Goal: Information Seeking & Learning: Check status

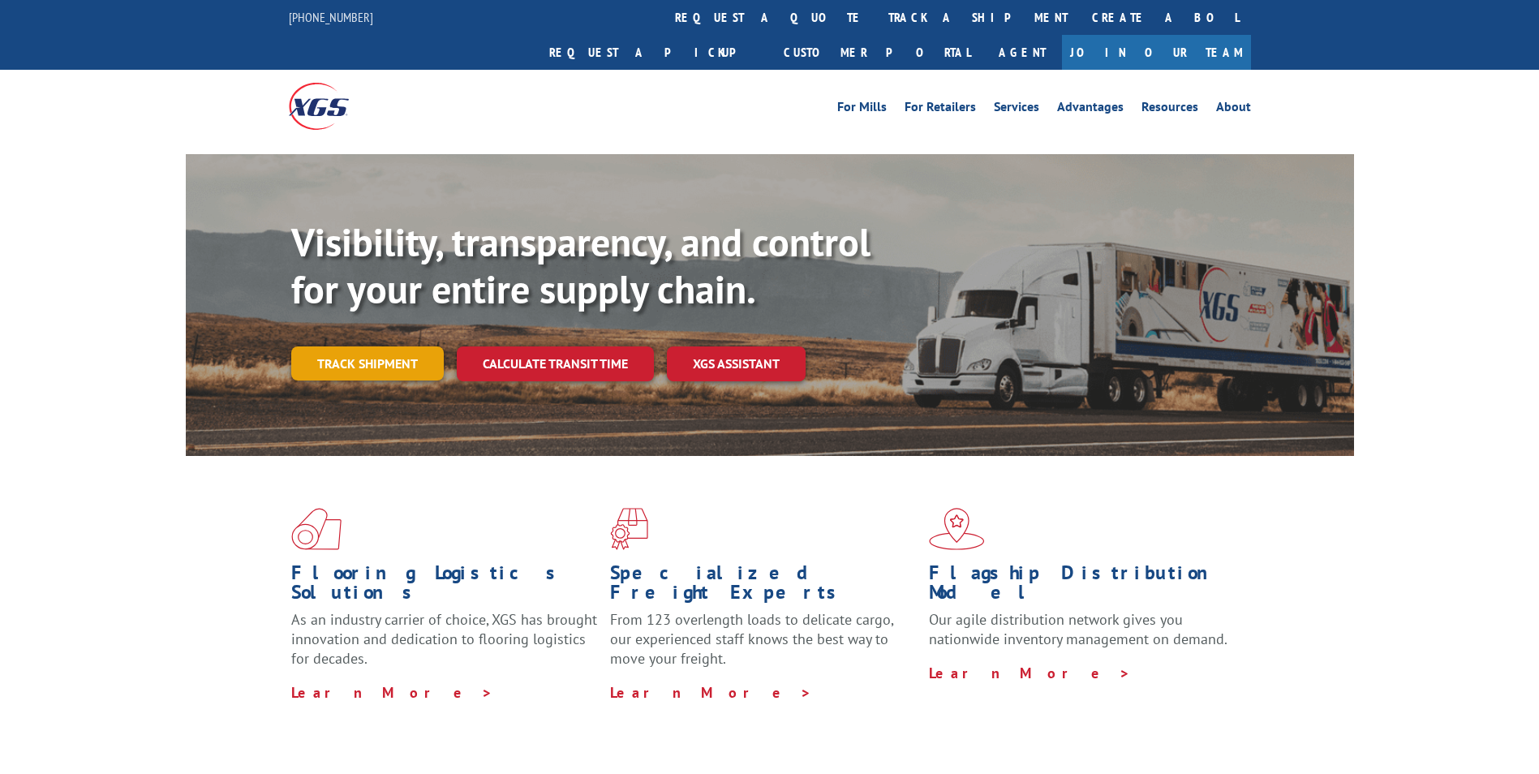
click at [398, 346] on link "Track shipment" at bounding box center [367, 363] width 153 height 34
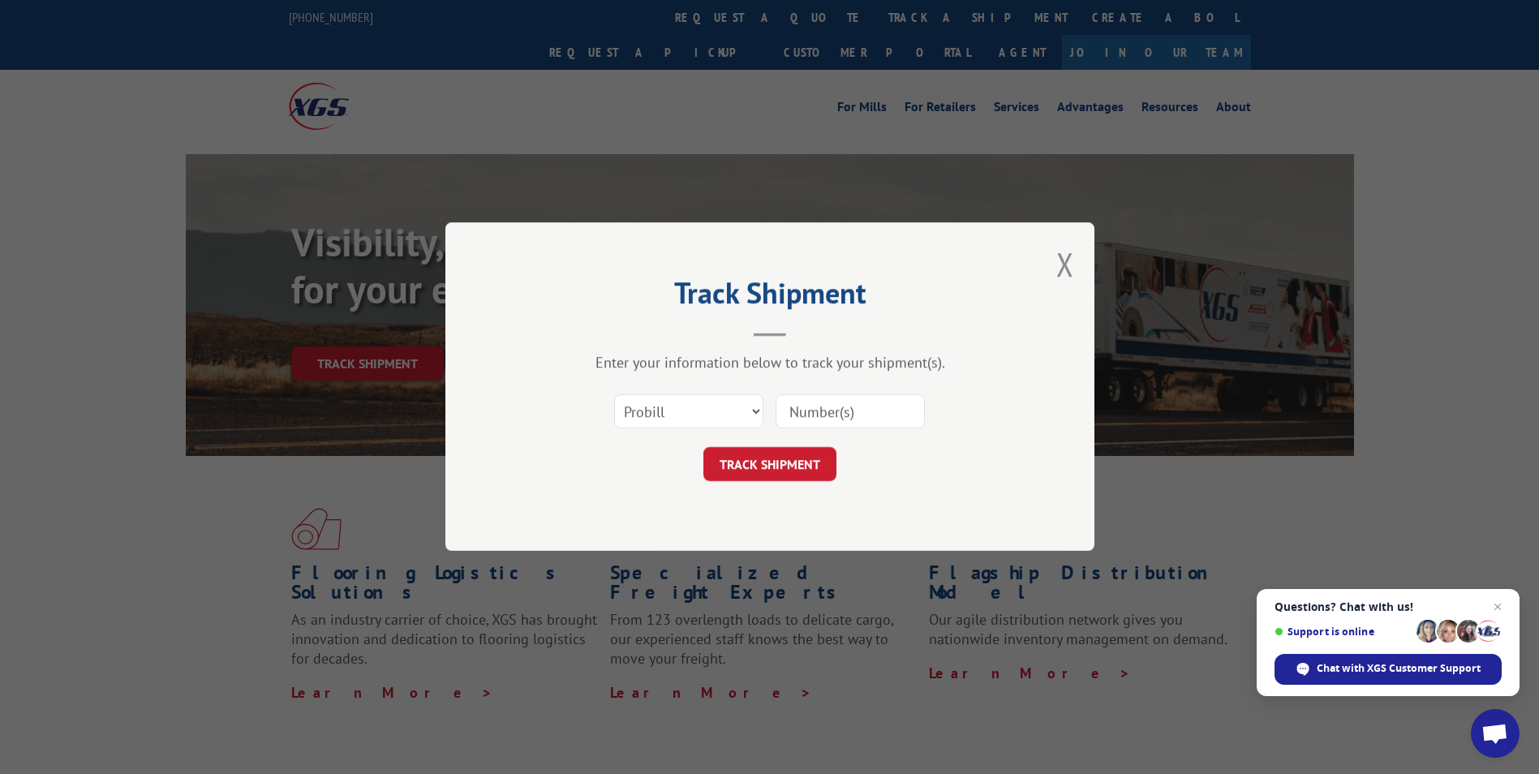
click at [847, 417] on input at bounding box center [850, 412] width 149 height 34
paste input "16137372"
type input "16137372"
click at [795, 465] on button "TRACK SHIPMENT" at bounding box center [769, 465] width 133 height 34
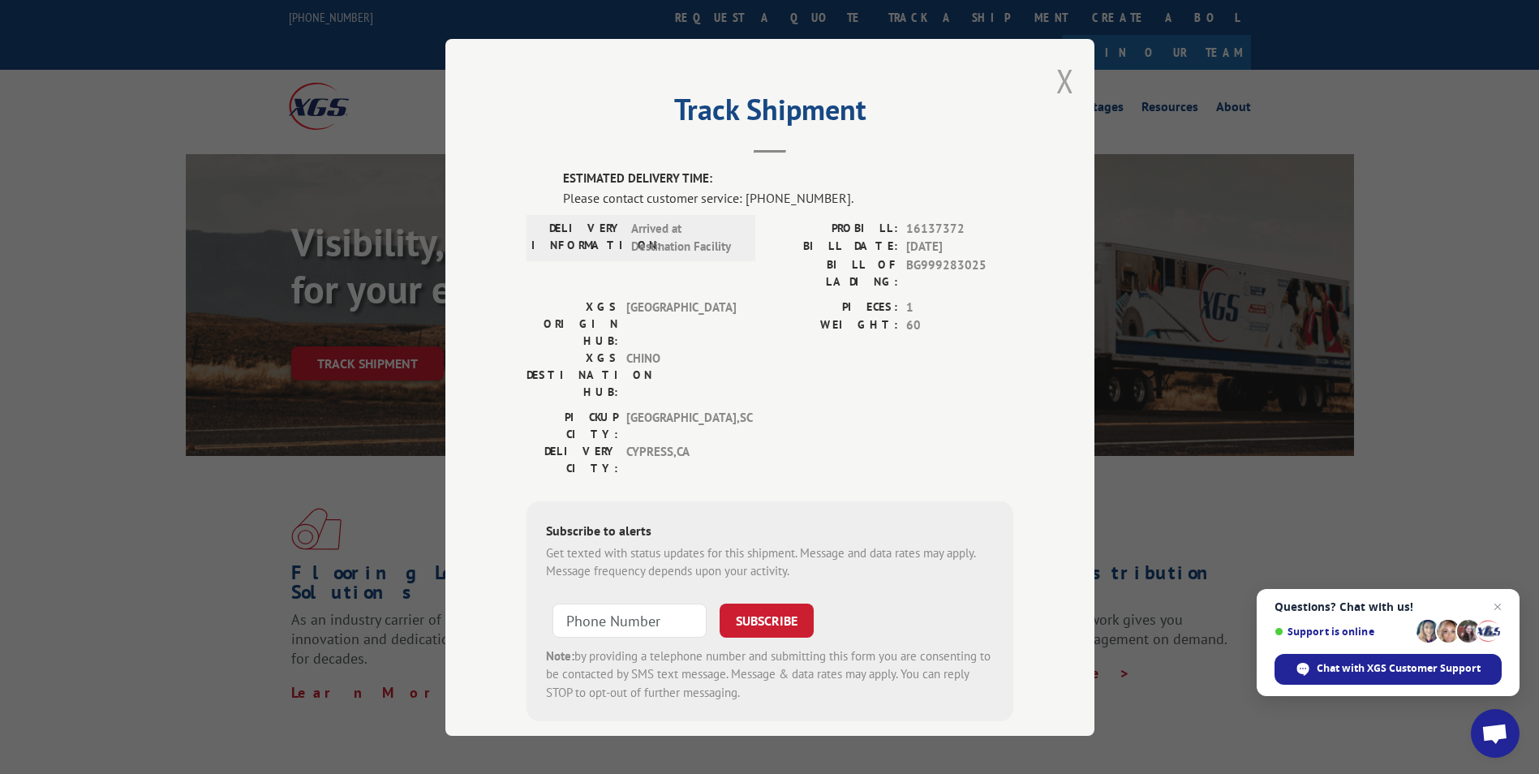
click at [1059, 85] on button "Close modal" at bounding box center [1065, 80] width 18 height 43
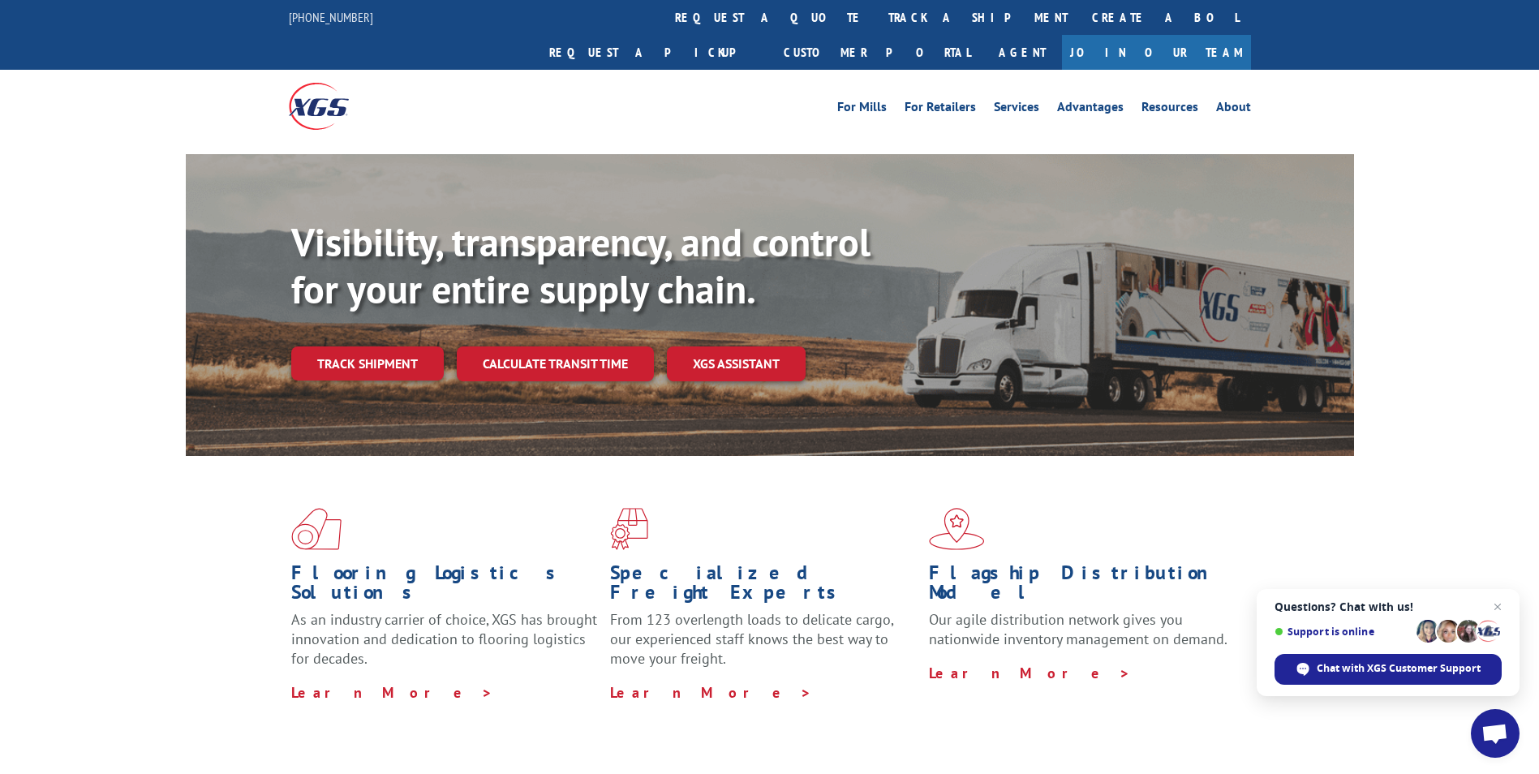
drag, startPoint x: 376, startPoint y: 334, endPoint x: 440, endPoint y: 337, distance: 63.4
click at [375, 346] on link "Track shipment" at bounding box center [367, 363] width 153 height 34
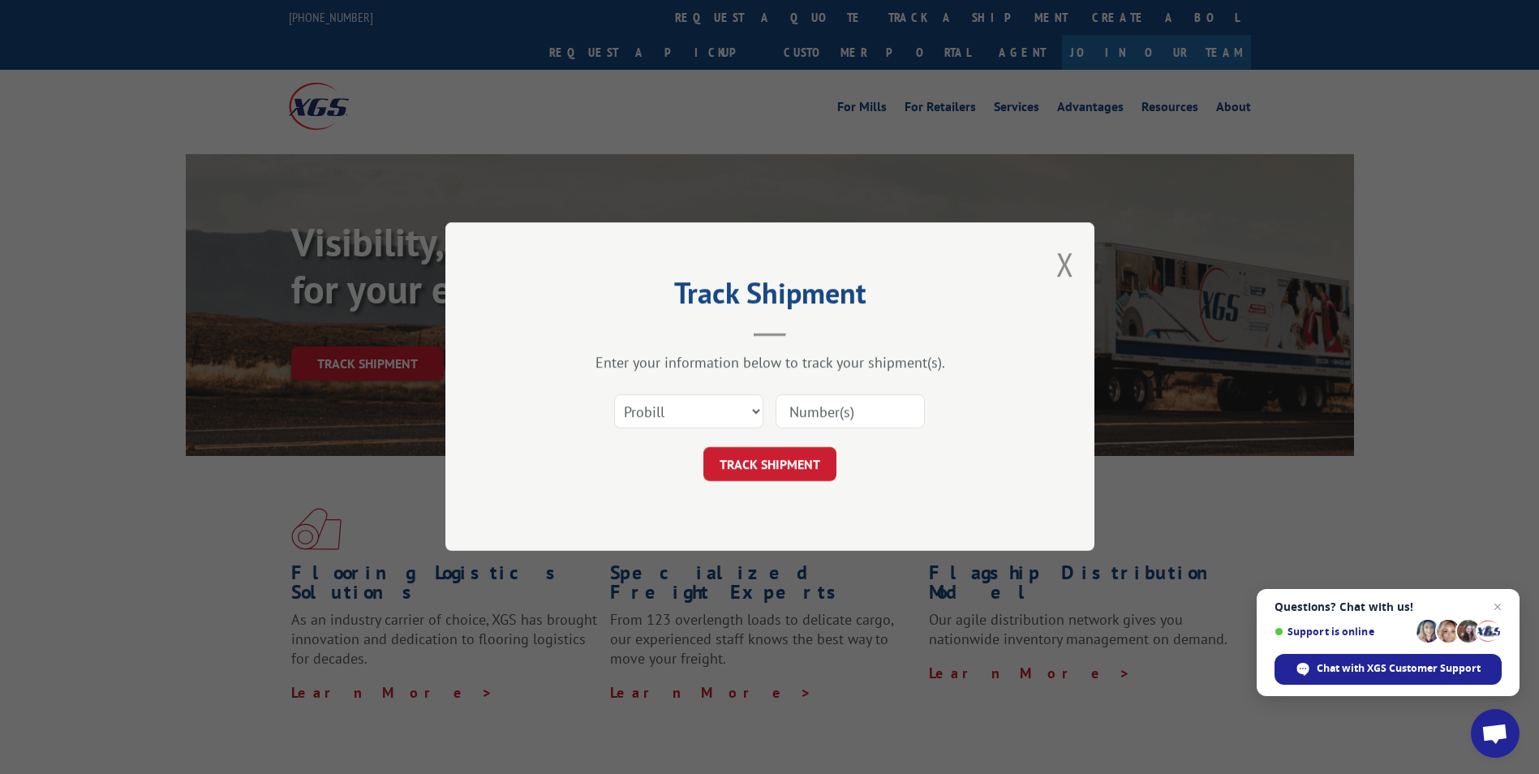
drag, startPoint x: 829, startPoint y: 408, endPoint x: 823, endPoint y: 415, distance: 9.2
click at [829, 408] on input at bounding box center [850, 412] width 149 height 34
paste input "16137369"
type input "16137369"
click at [763, 475] on button "TRACK SHIPMENT" at bounding box center [769, 465] width 133 height 34
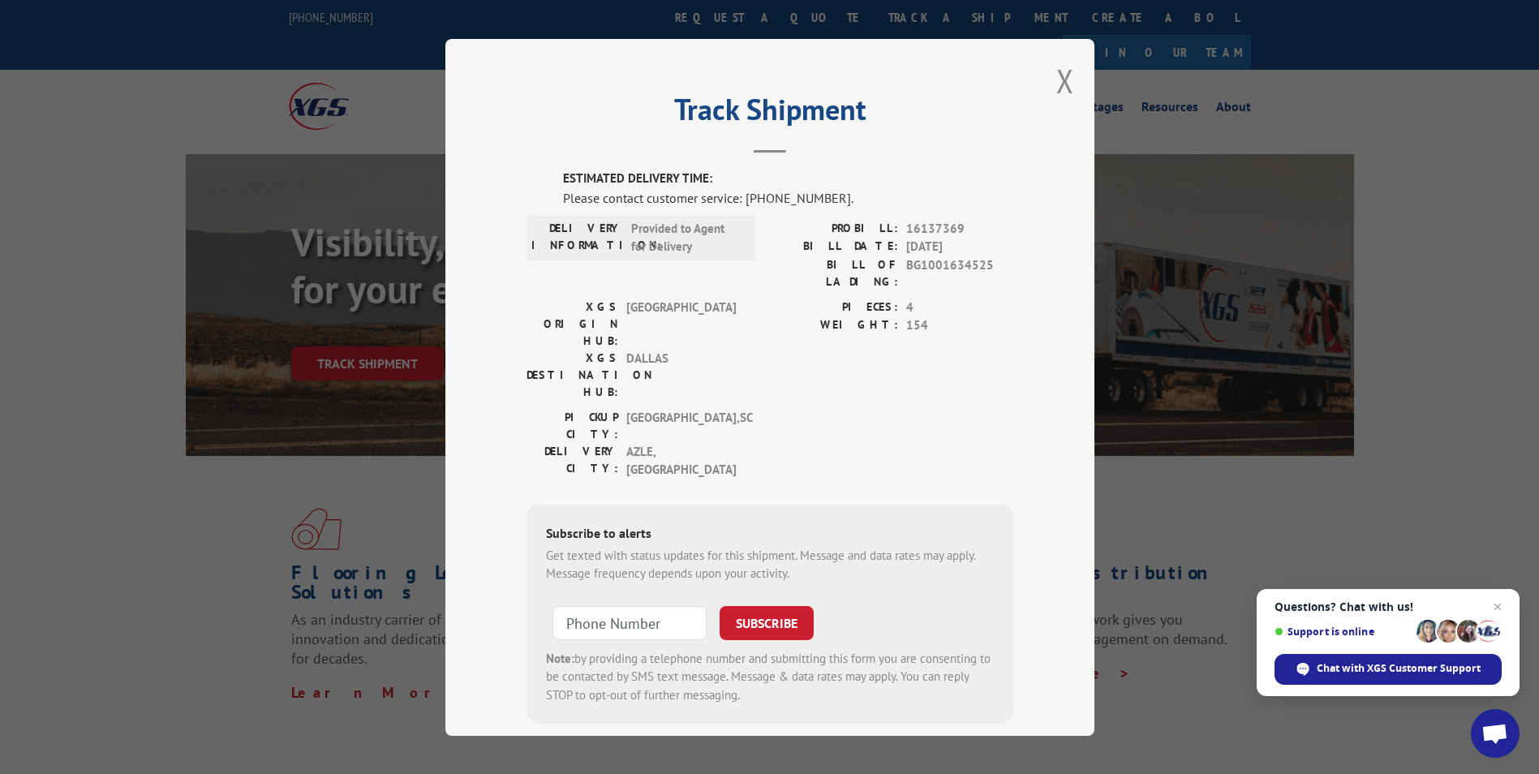
click at [1069, 84] on div "Track Shipment ESTIMATED DELIVERY TIME: Please contact customer service: [PHONE…" at bounding box center [769, 387] width 649 height 697
click at [1042, 98] on div "Track Shipment ESTIMATED DELIVERY TIME: Please contact customer service: [PHONE…" at bounding box center [769, 387] width 649 height 697
click at [1065, 85] on button "Close modal" at bounding box center [1065, 80] width 18 height 43
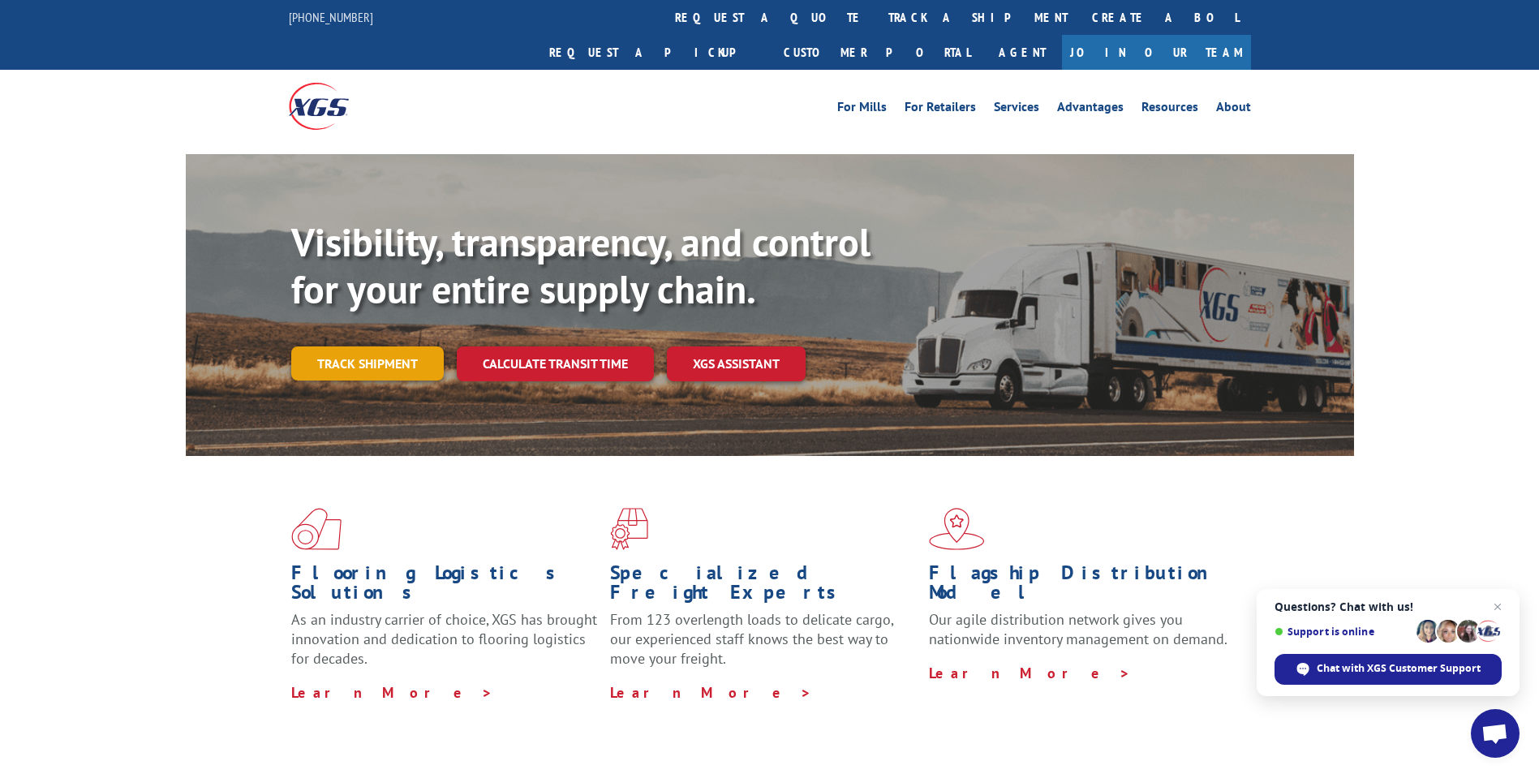
click at [445, 346] on div "Track shipment" at bounding box center [373, 363] width 165 height 34
click at [415, 346] on link "Track shipment" at bounding box center [367, 363] width 153 height 34
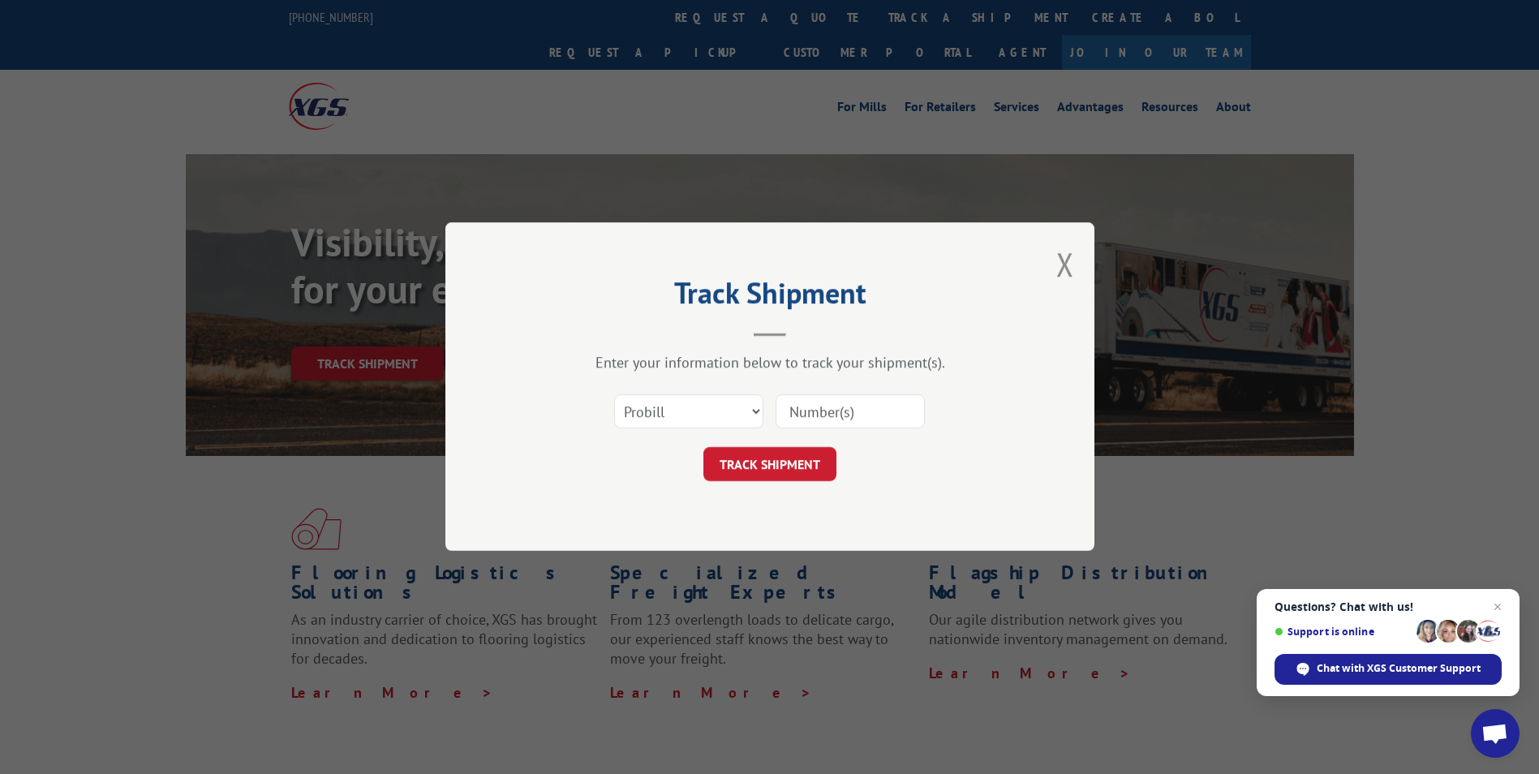
click at [832, 423] on input at bounding box center [850, 412] width 149 height 34
paste input "16137366"
type input "16137366"
click at [780, 459] on button "TRACK SHIPMENT" at bounding box center [769, 465] width 133 height 34
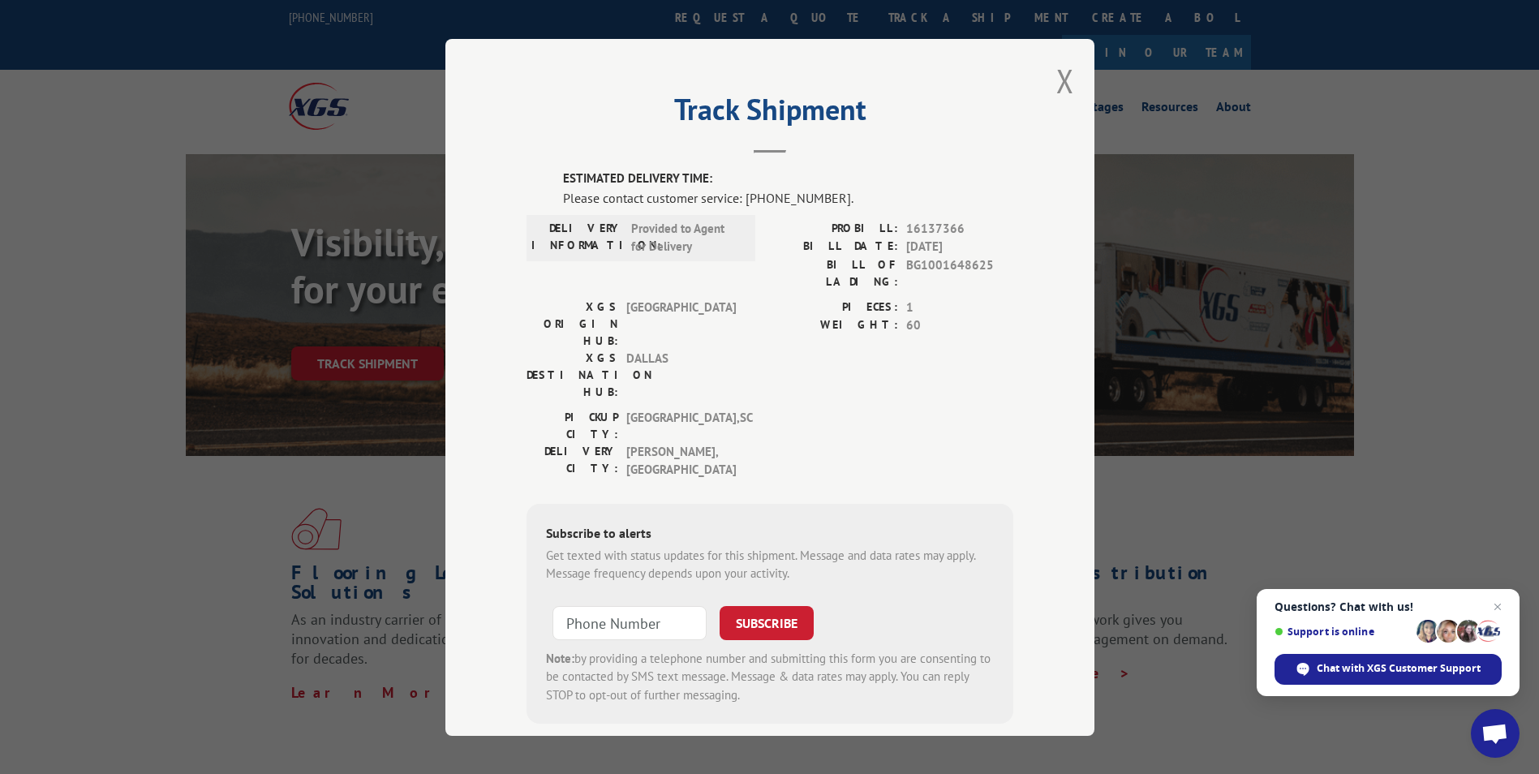
click at [1068, 73] on div "Track Shipment ESTIMATED DELIVERY TIME: Please contact customer service: [PHONE…" at bounding box center [769, 387] width 649 height 697
click at [1063, 77] on button "Close modal" at bounding box center [1065, 80] width 18 height 43
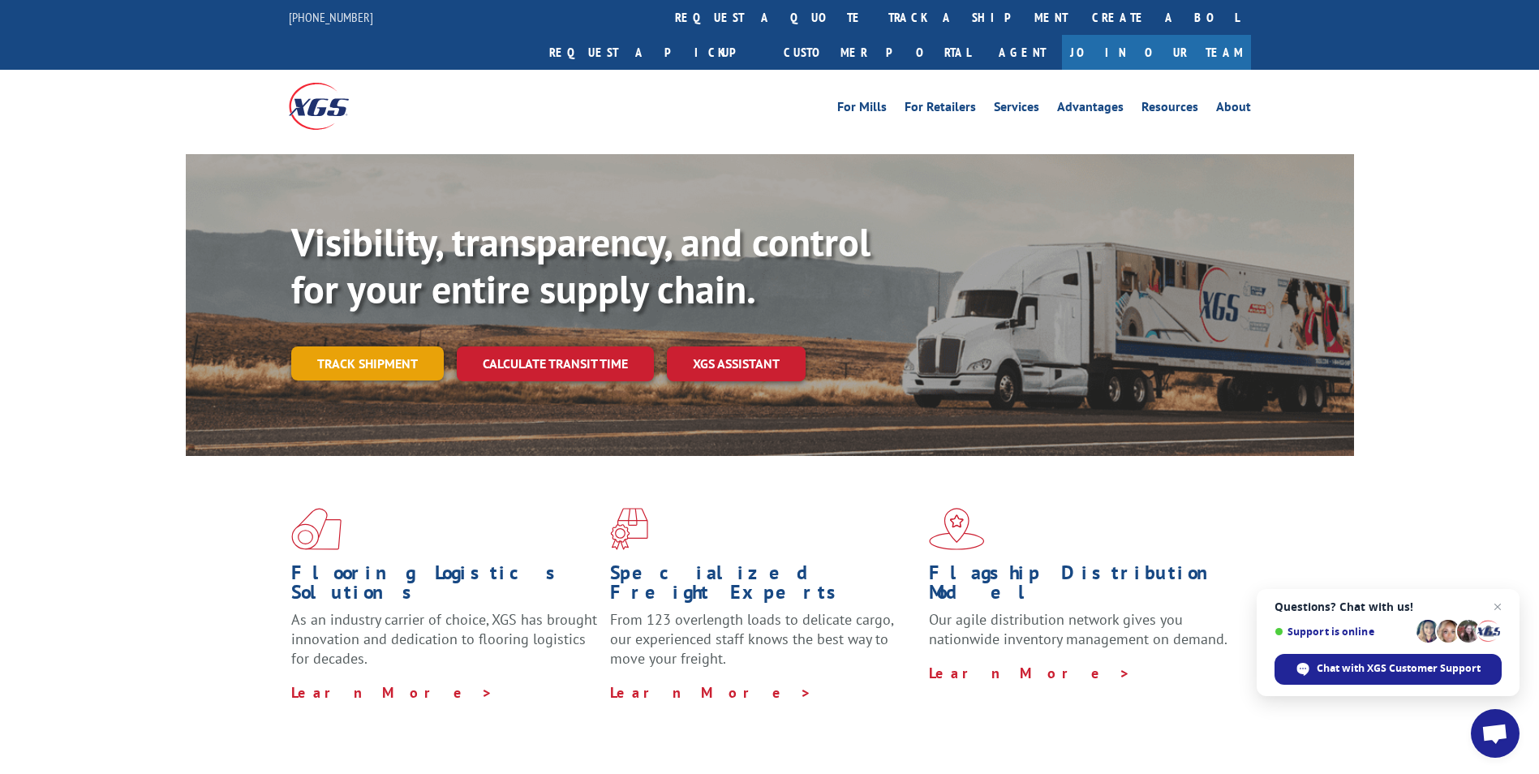
click at [366, 346] on link "Track shipment" at bounding box center [367, 363] width 153 height 34
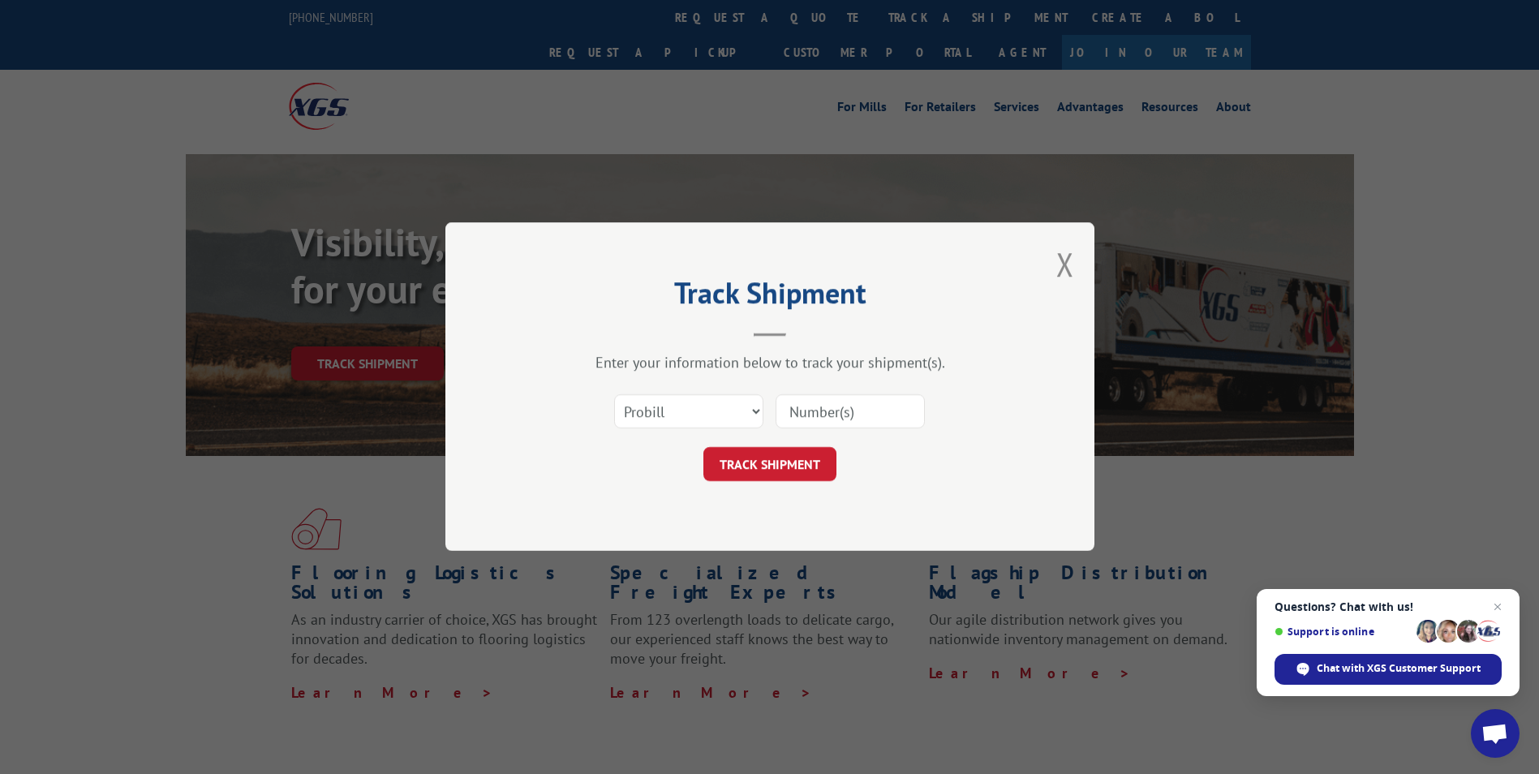
click at [827, 407] on input at bounding box center [850, 412] width 149 height 34
paste input "16137360"
type input "16137360"
click at [787, 457] on button "TRACK SHIPMENT" at bounding box center [769, 465] width 133 height 34
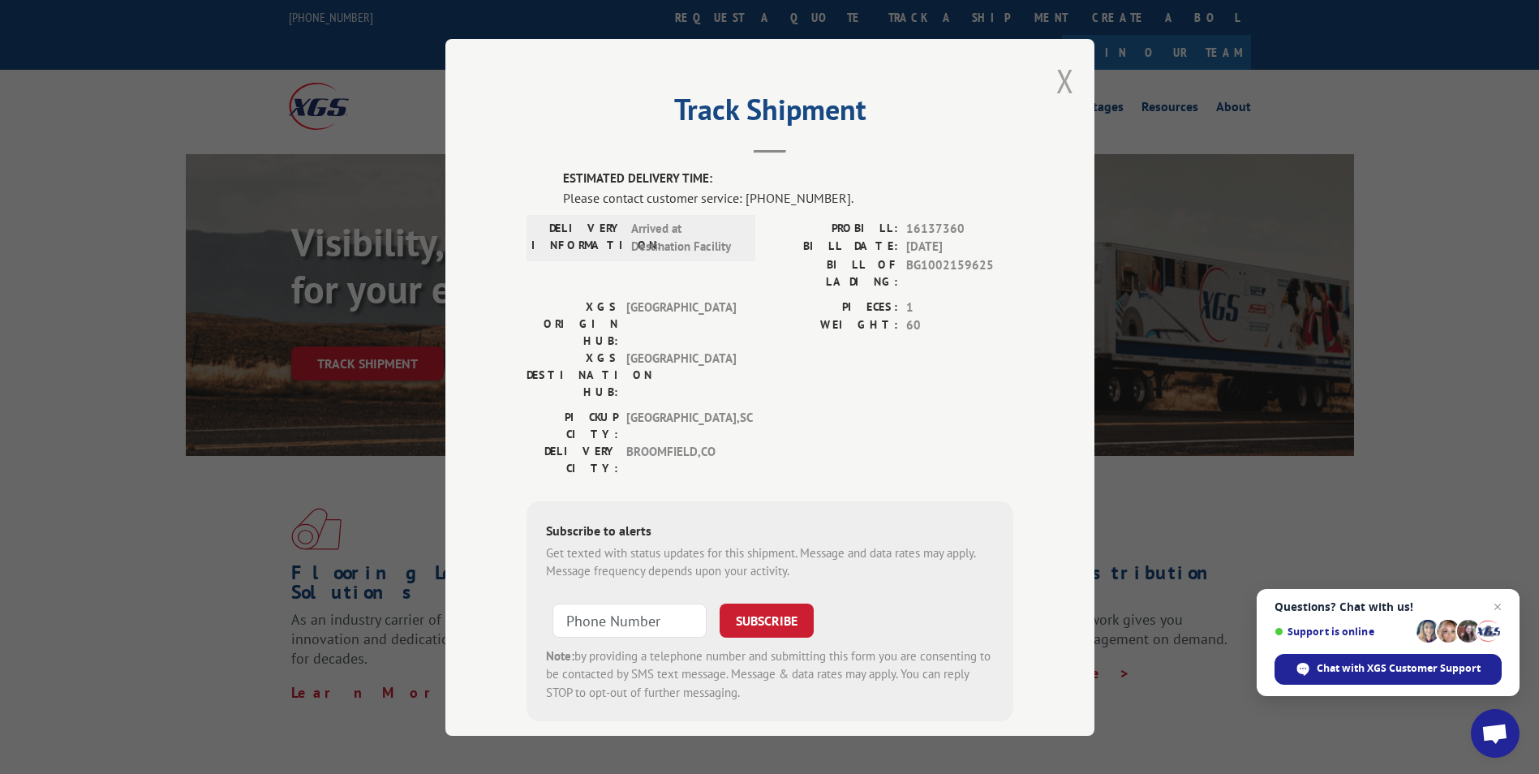
click at [1056, 78] on button "Close modal" at bounding box center [1065, 80] width 18 height 43
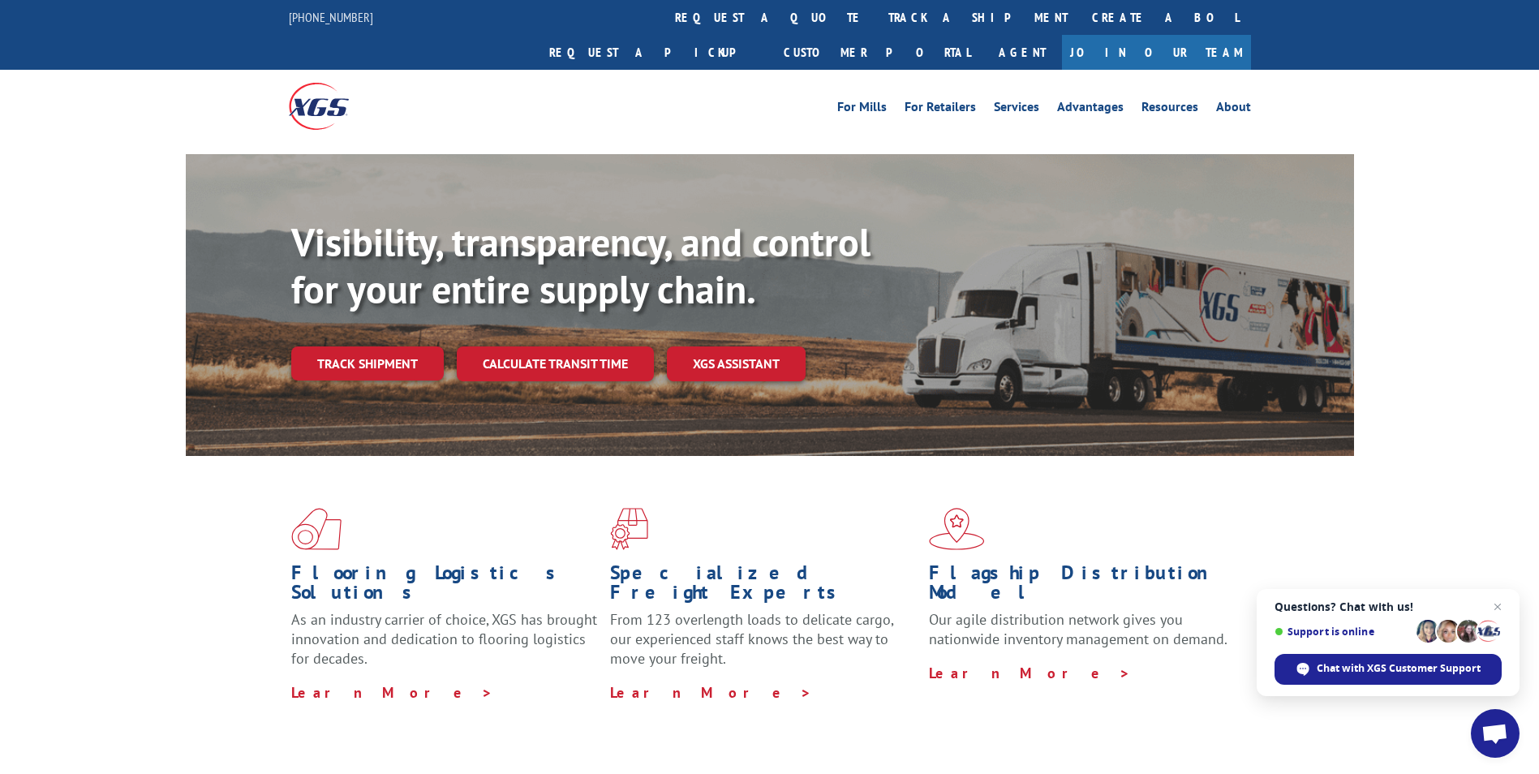
drag, startPoint x: 383, startPoint y: 321, endPoint x: 391, endPoint y: 316, distance: 9.5
click at [383, 346] on link "Track shipment" at bounding box center [367, 363] width 153 height 34
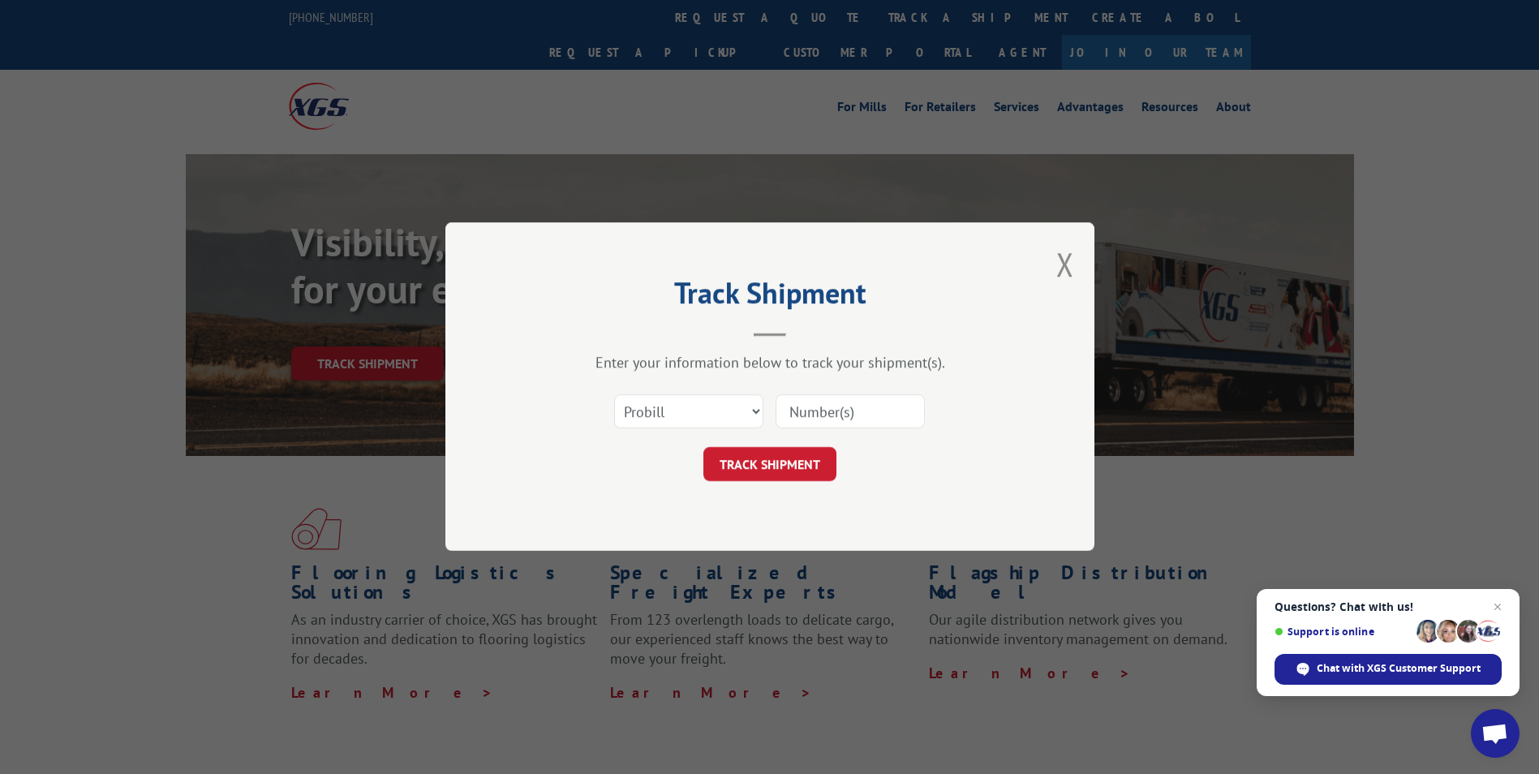
click at [823, 415] on input at bounding box center [850, 412] width 149 height 34
paste input "16137743"
type input "16137743"
click at [802, 453] on button "TRACK SHIPMENT" at bounding box center [769, 465] width 133 height 34
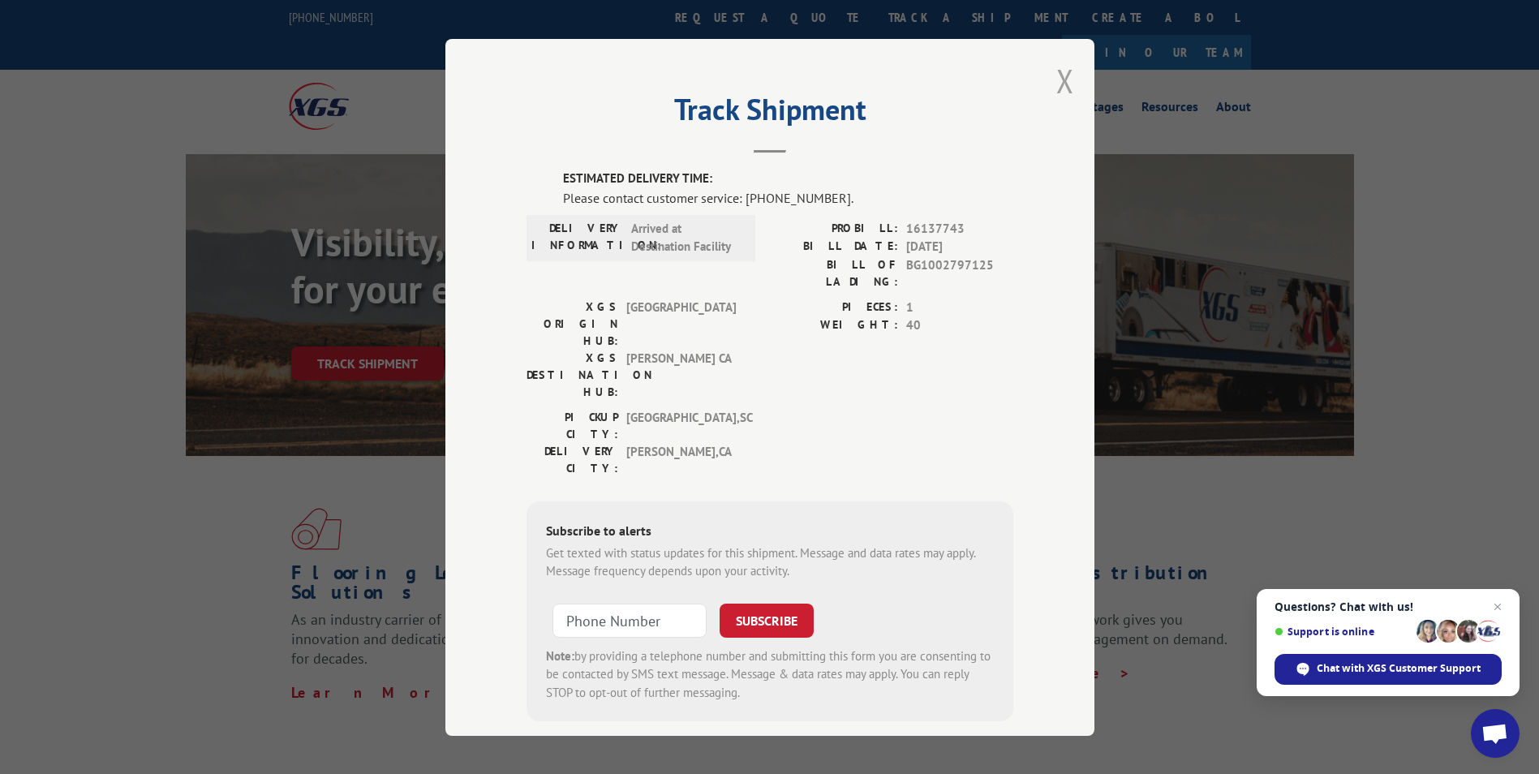
click at [1058, 83] on button "Close modal" at bounding box center [1065, 80] width 18 height 43
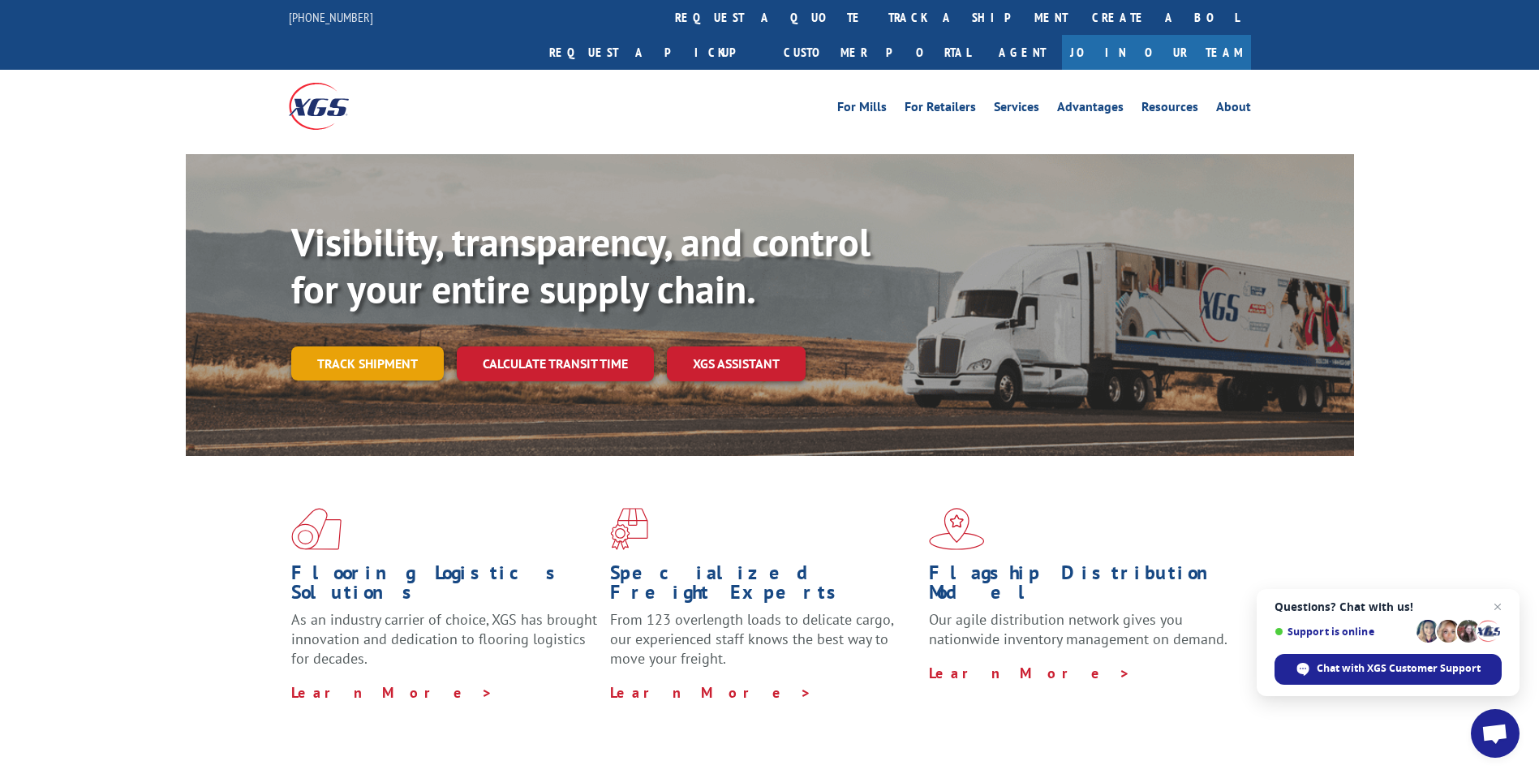
click at [420, 346] on link "Track shipment" at bounding box center [367, 363] width 153 height 34
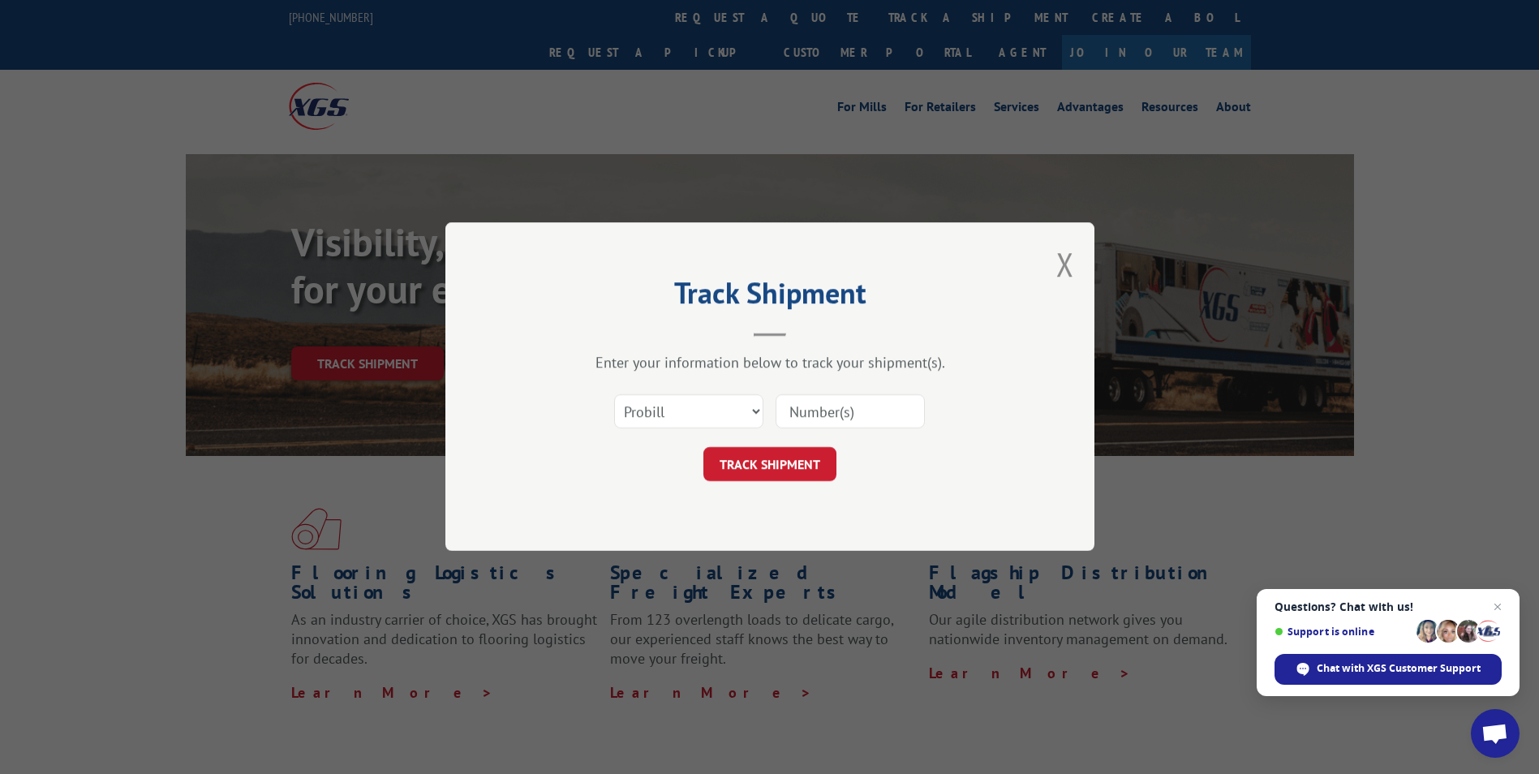
click at [837, 421] on input at bounding box center [850, 412] width 149 height 34
paste input "16137352"
type input "16137352"
click at [771, 466] on button "TRACK SHIPMENT" at bounding box center [769, 465] width 133 height 34
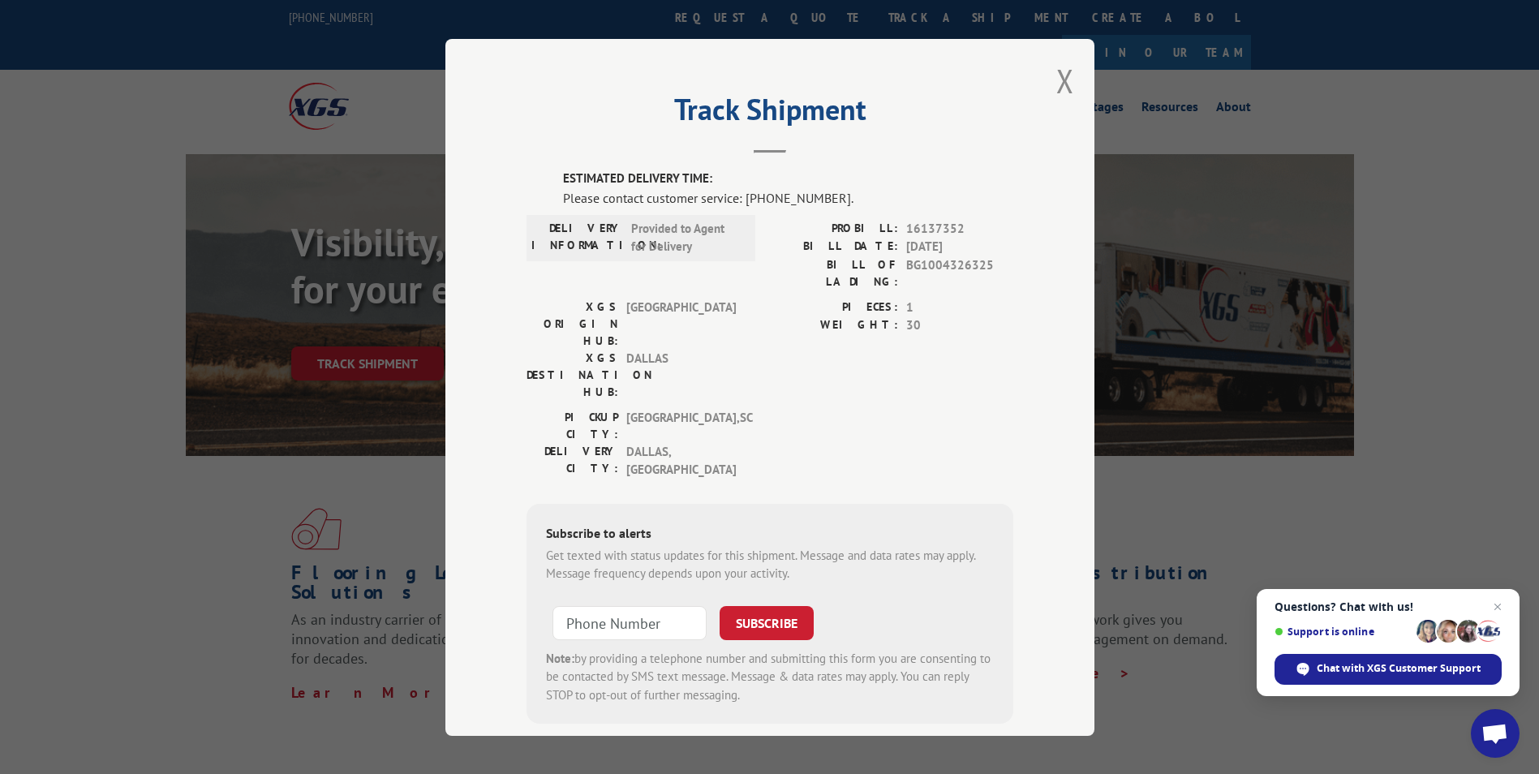
drag, startPoint x: 1064, startPoint y: 84, endPoint x: 863, endPoint y: 178, distance: 222.4
click at [1064, 84] on button "Close modal" at bounding box center [1065, 80] width 18 height 43
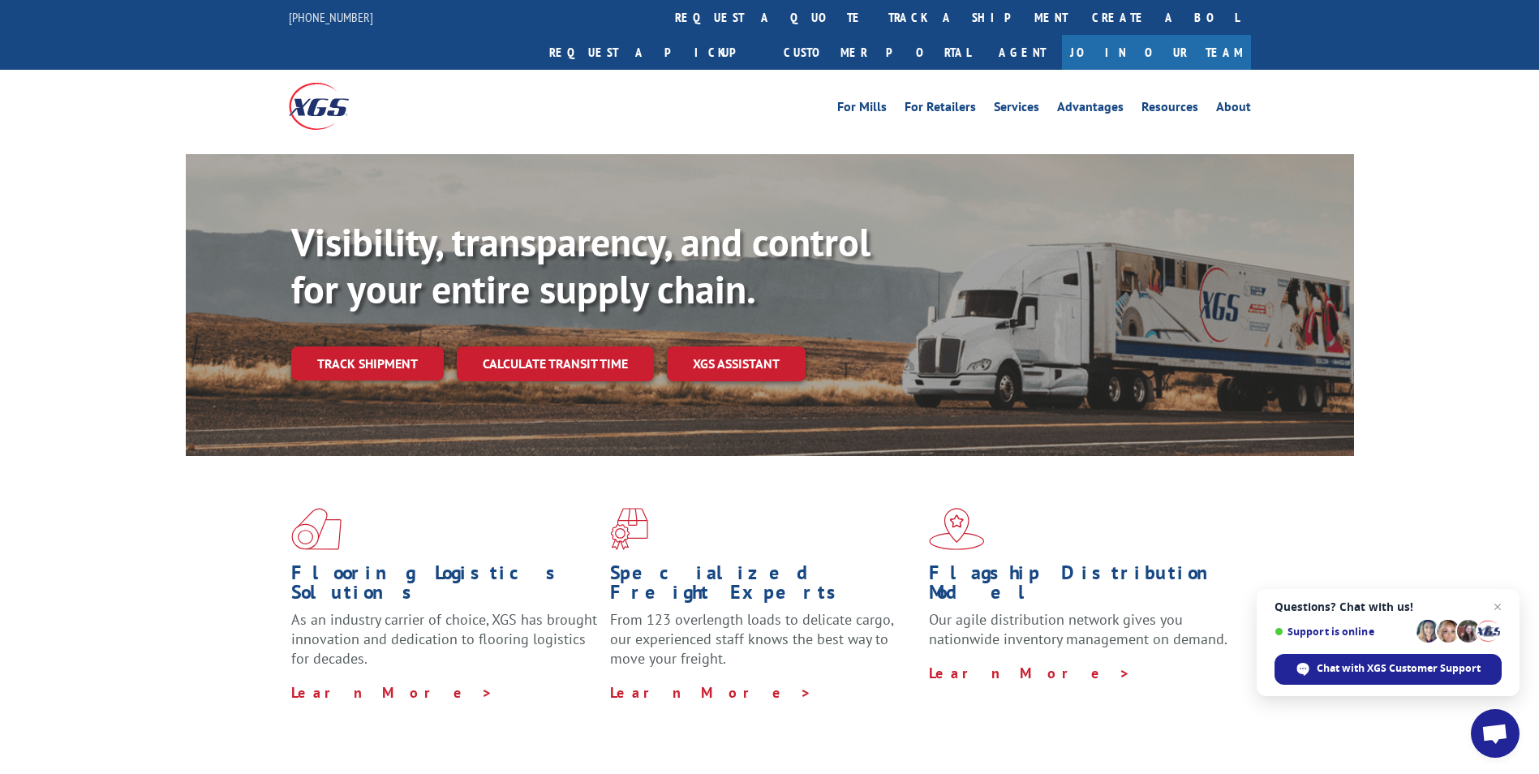
click at [415, 349] on div "Visibility, transparency, and control for your entire supply chain. Track shipm…" at bounding box center [822, 332] width 1063 height 226
click at [419, 346] on link "Track shipment" at bounding box center [367, 363] width 153 height 34
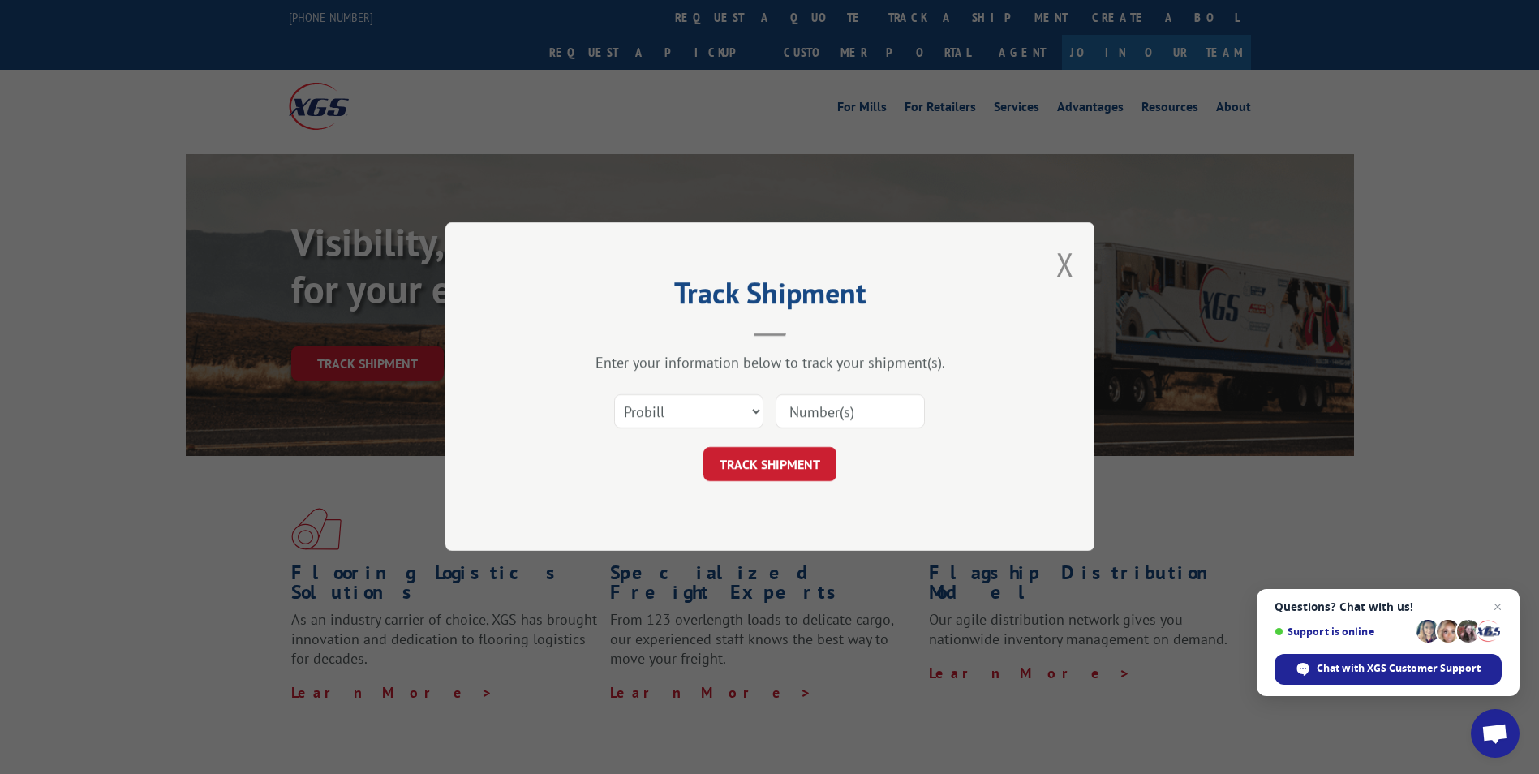
click at [793, 416] on input at bounding box center [850, 412] width 149 height 34
paste input "16137347"
type input "16137347"
click at [772, 468] on button "TRACK SHIPMENT" at bounding box center [769, 465] width 133 height 34
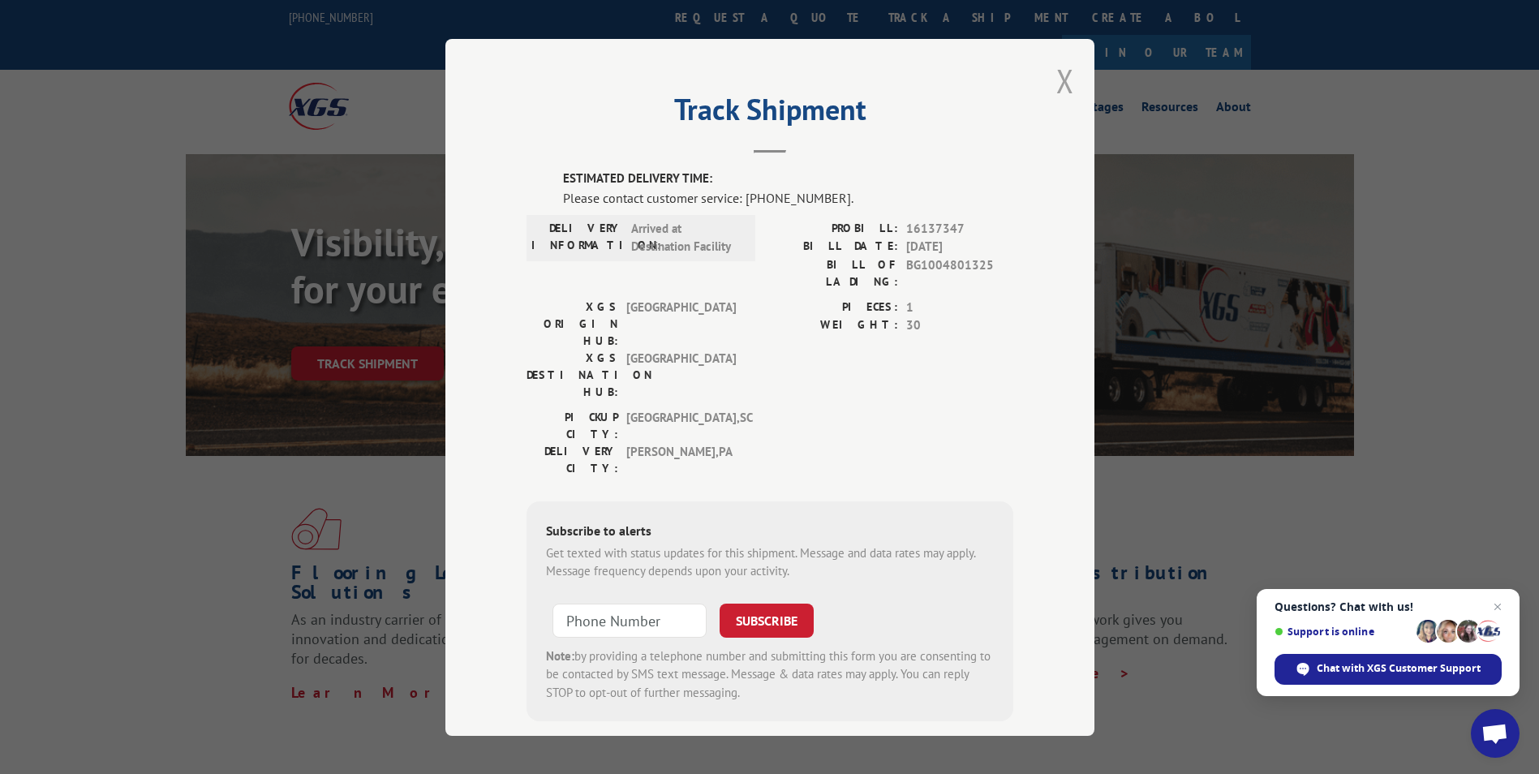
click at [1061, 73] on button "Close modal" at bounding box center [1065, 80] width 18 height 43
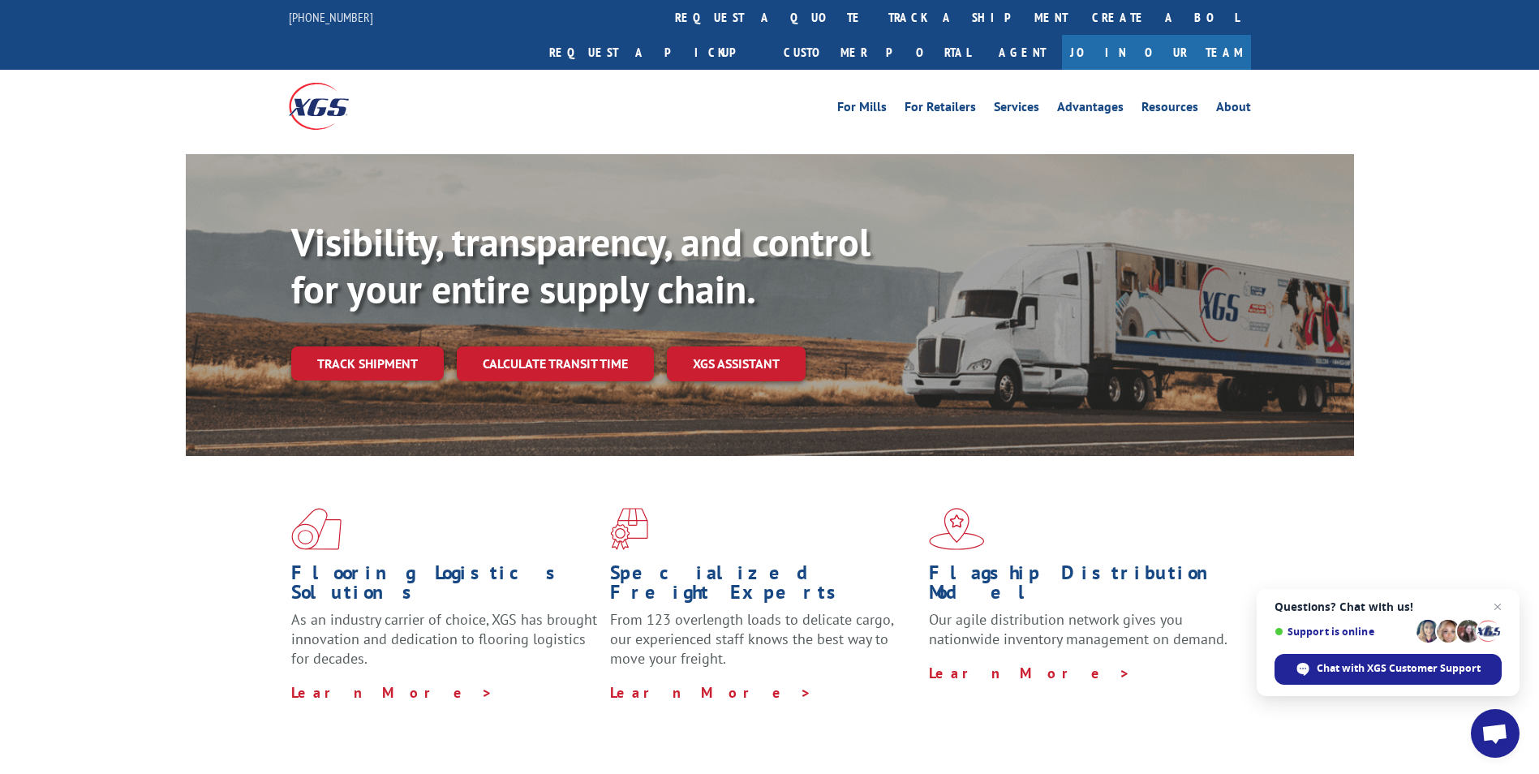
click at [398, 346] on link "Track shipment" at bounding box center [367, 363] width 153 height 34
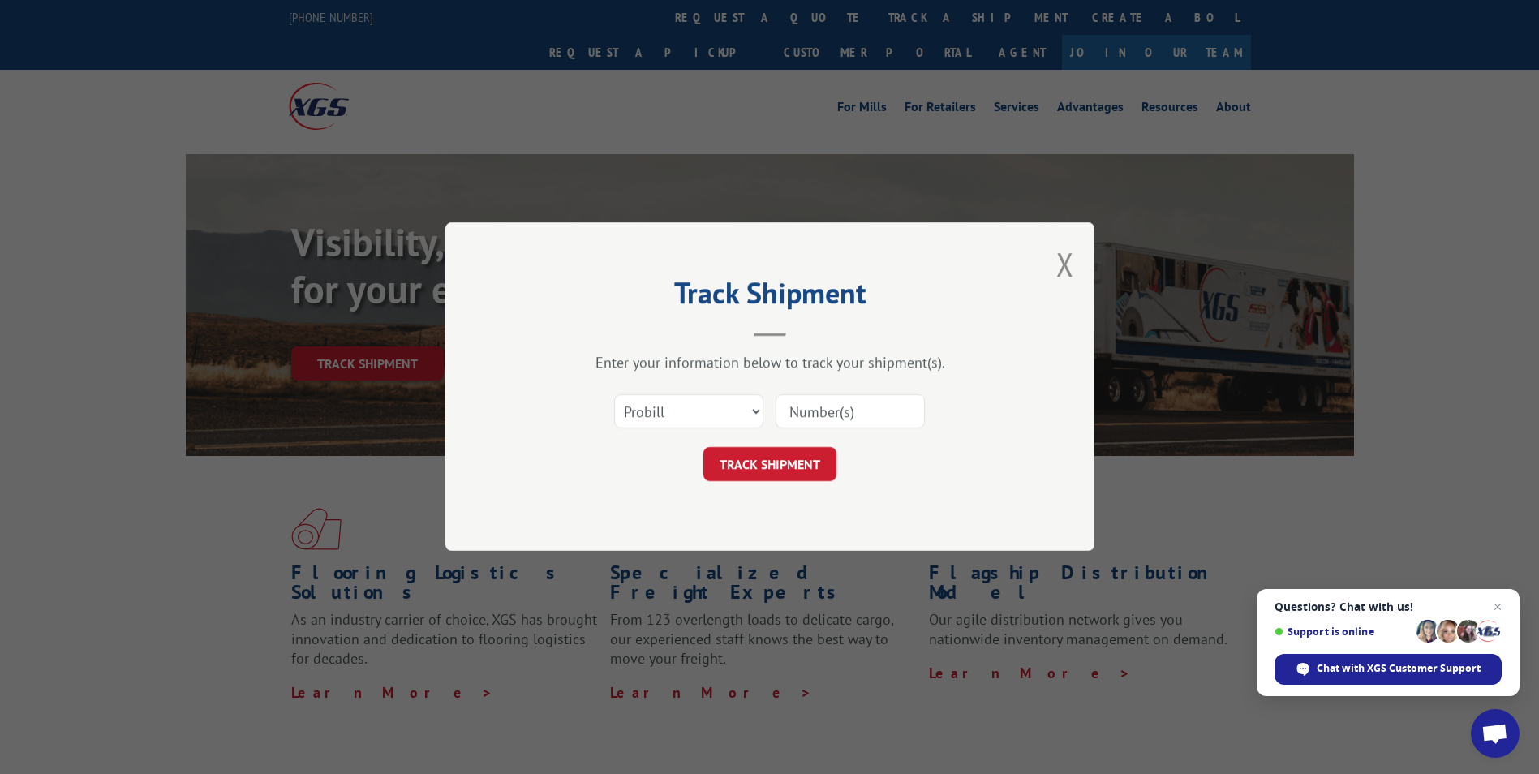
click at [864, 428] on input at bounding box center [850, 412] width 149 height 34
paste input "16137742"
type input "16137742"
click at [787, 474] on button "TRACK SHIPMENT" at bounding box center [769, 465] width 133 height 34
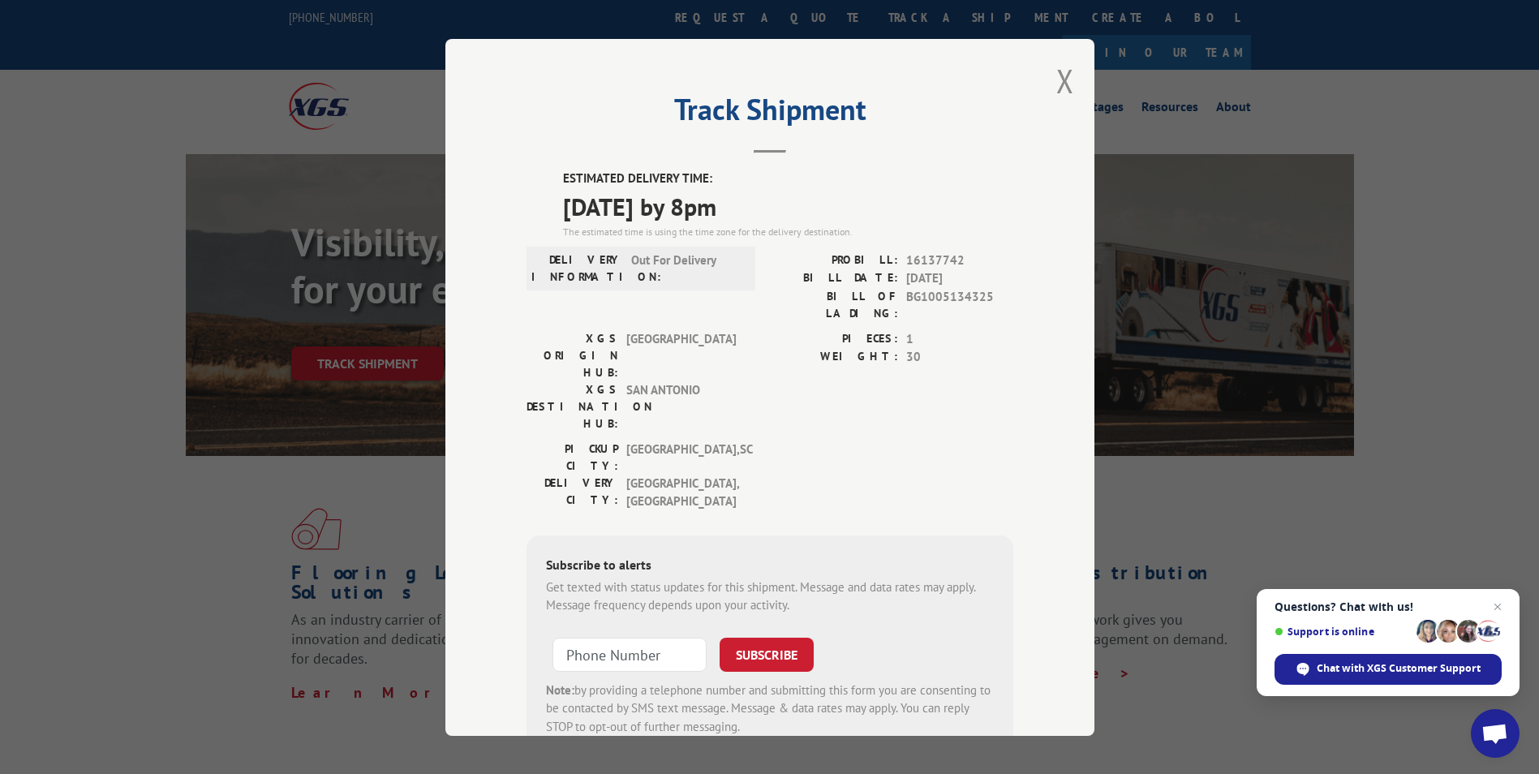
click at [369, 402] on div "Track Shipment ESTIMATED DELIVERY TIME: [DATE] by 8pm The estimated time is usi…" at bounding box center [769, 387] width 1539 height 774
click at [1056, 88] on button "Close modal" at bounding box center [1065, 80] width 18 height 43
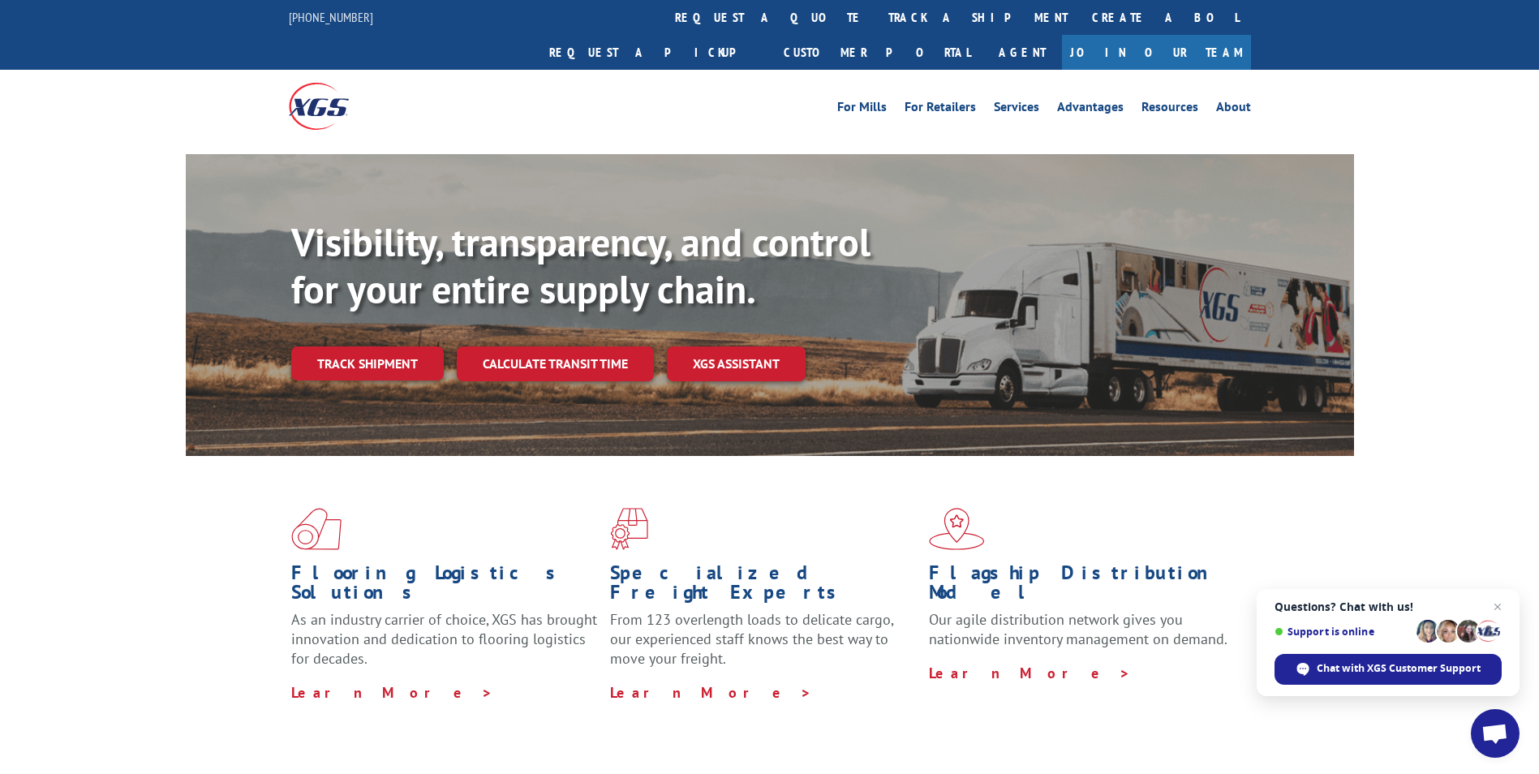
click at [368, 346] on link "Track shipment" at bounding box center [367, 363] width 153 height 34
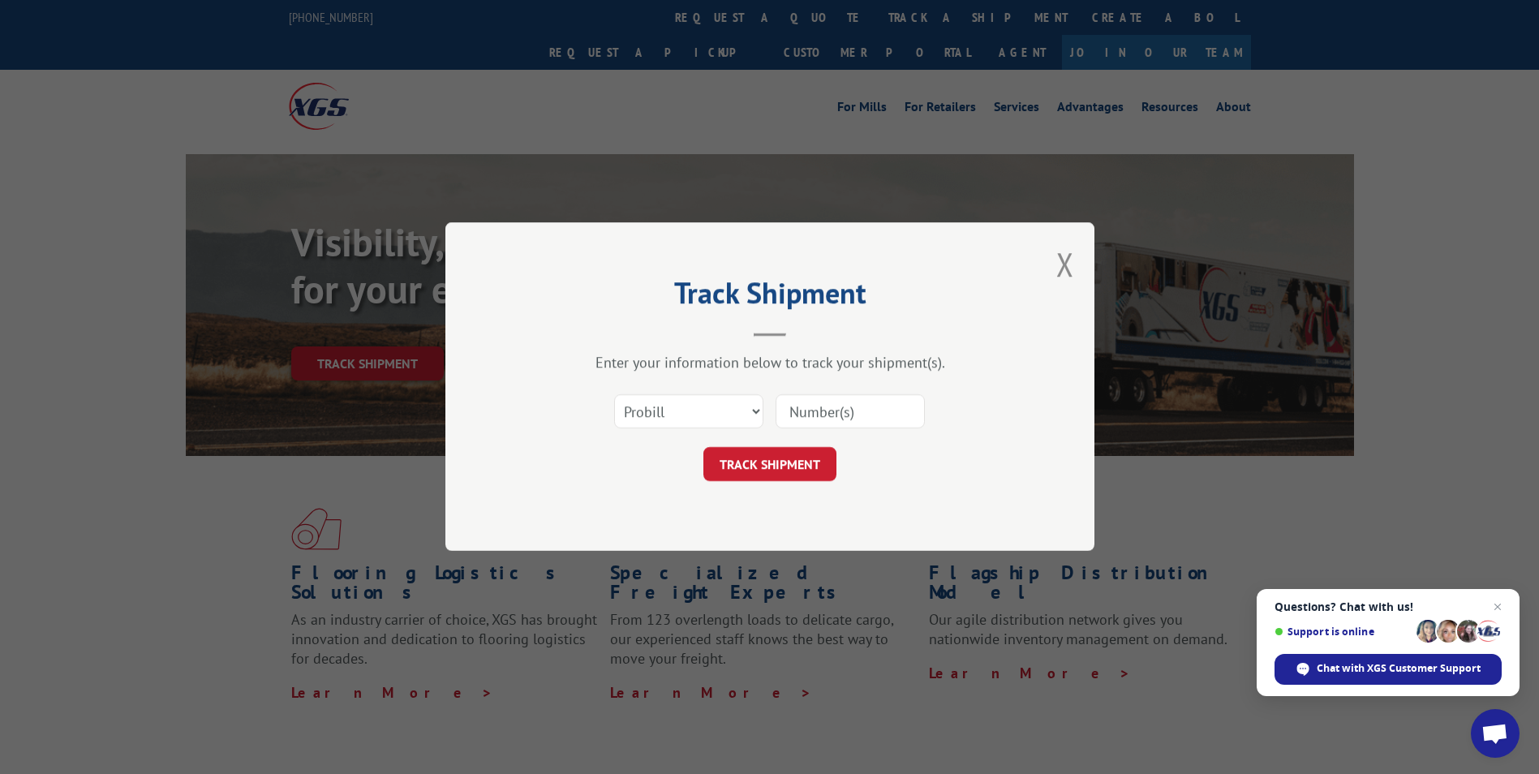
drag, startPoint x: 816, startPoint y: 405, endPoint x: 815, endPoint y: 415, distance: 9.8
click at [816, 405] on input at bounding box center [850, 412] width 149 height 34
paste input "16137344"
type input "16137344"
click at [761, 475] on button "TRACK SHIPMENT" at bounding box center [769, 465] width 133 height 34
